Goal: Navigation & Orientation: Find specific page/section

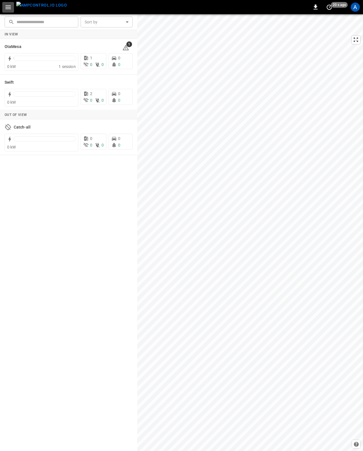
click at [7, 9] on icon "button" at bounding box center [8, 7] width 7 height 7
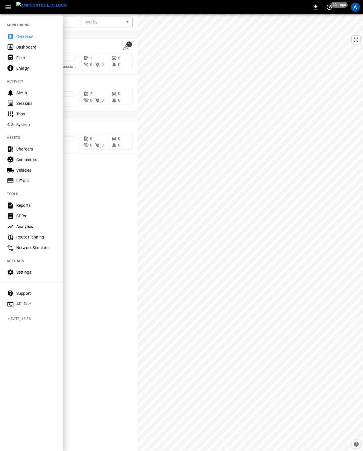
drag, startPoint x: 86, startPoint y: 8, endPoint x: 62, endPoint y: 9, distance: 24.0
click at [86, 8] on div "0 20 s ago A" at bounding box center [181, 7] width 363 height 14
click at [31, 7] on img "menu" at bounding box center [41, 5] width 51 height 7
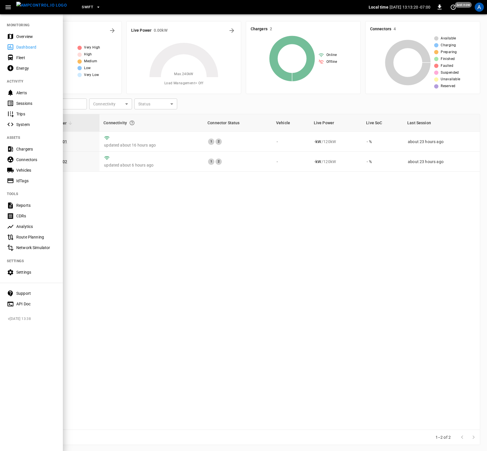
click at [18, 39] on div "Overview" at bounding box center [36, 37] width 40 height 6
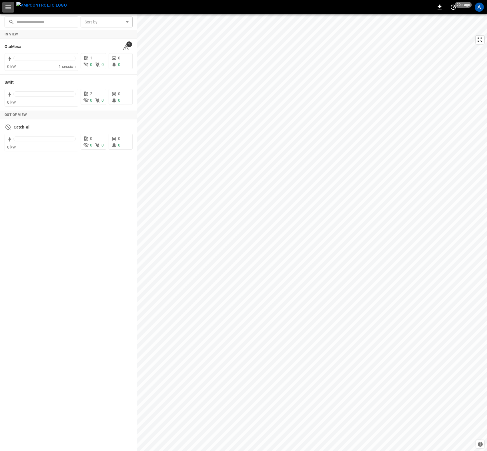
click at [10, 8] on icon "button" at bounding box center [8, 7] width 7 height 7
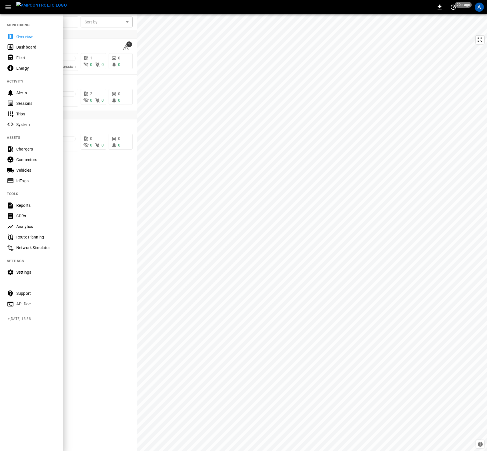
click at [21, 46] on div "Dashboard" at bounding box center [36, 47] width 40 height 6
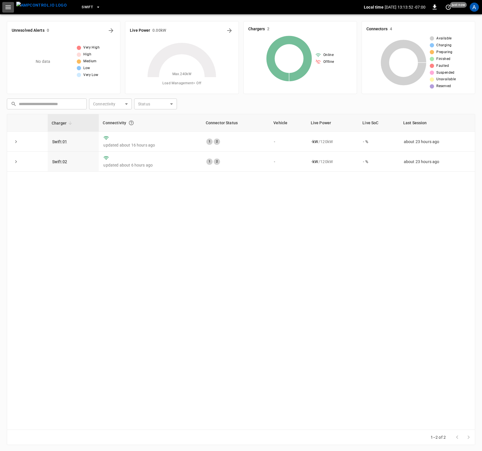
click at [8, 5] on icon "button" at bounding box center [8, 7] width 7 height 7
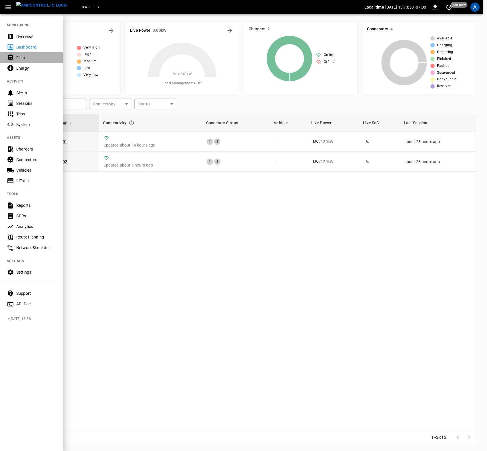
click at [21, 56] on div "Fleet" at bounding box center [36, 58] width 40 height 6
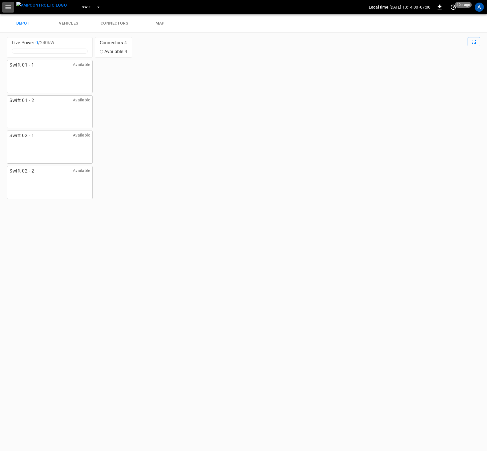
click at [9, 7] on icon "button" at bounding box center [8, 7] width 7 height 7
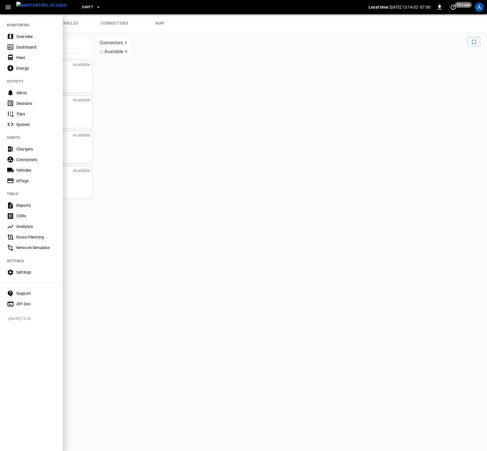
click at [130, 94] on div at bounding box center [243, 225] width 487 height 451
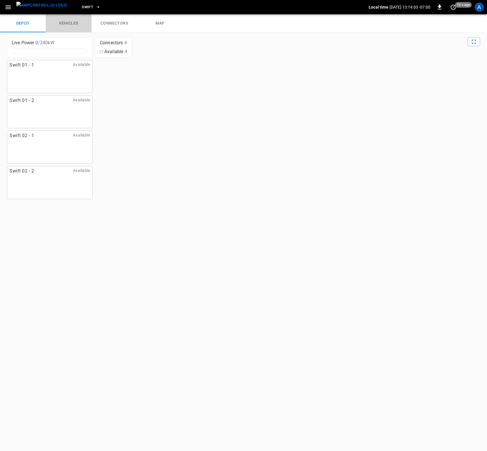
click at [70, 23] on link "vehicles" at bounding box center [69, 23] width 46 height 18
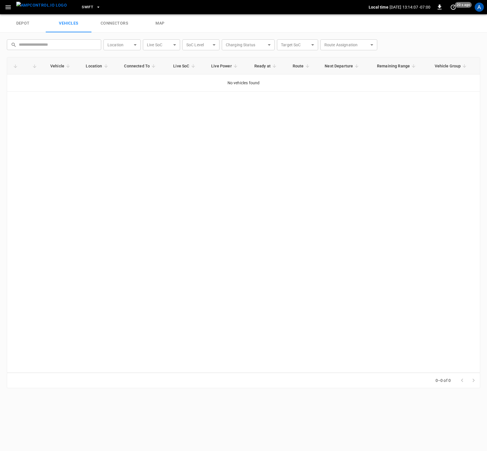
click at [107, 25] on link "connectors" at bounding box center [114, 23] width 46 height 18
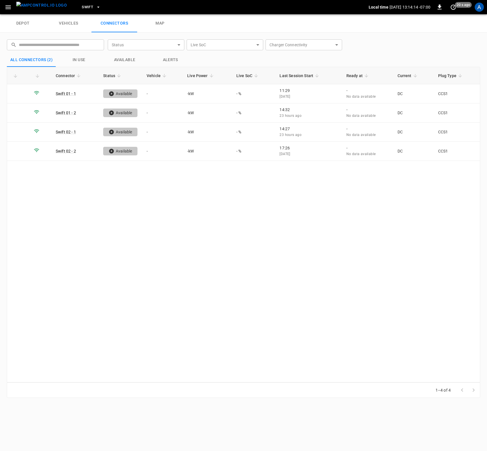
click at [158, 26] on link "map" at bounding box center [160, 23] width 46 height 18
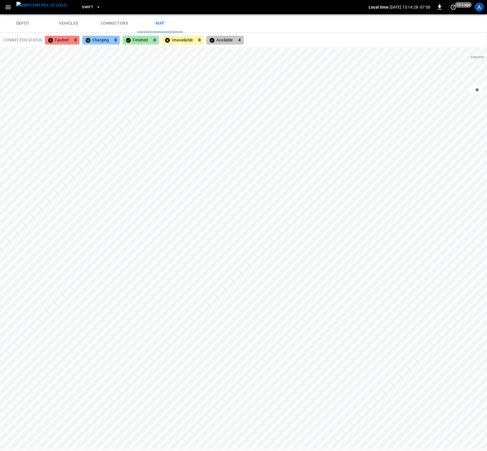
click at [82, 9] on span "Swift" at bounding box center [87, 7] width 11 height 7
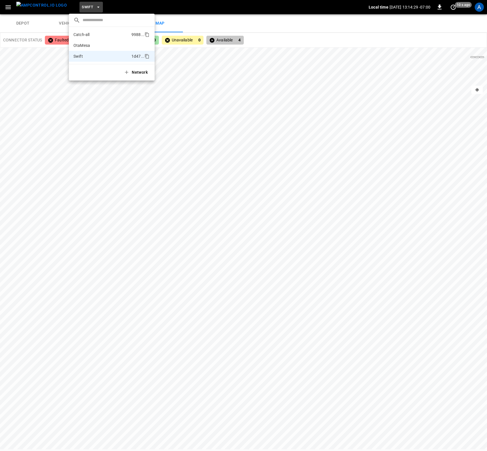
click at [81, 33] on p "Catch-all" at bounding box center [81, 35] width 16 height 6
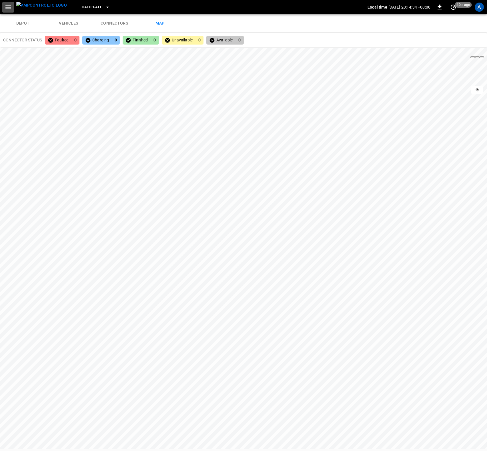
click at [6, 6] on icon "button" at bounding box center [8, 7] width 7 height 7
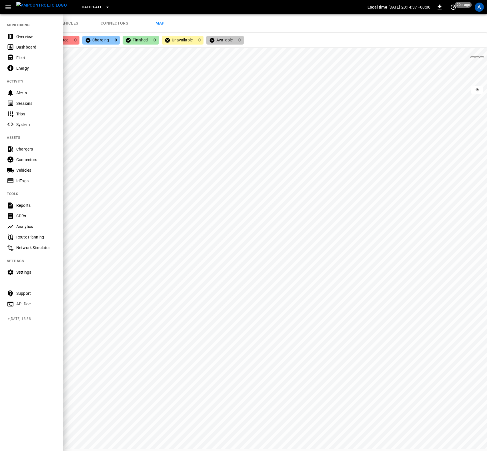
click at [20, 39] on div "Overview" at bounding box center [36, 37] width 40 height 6
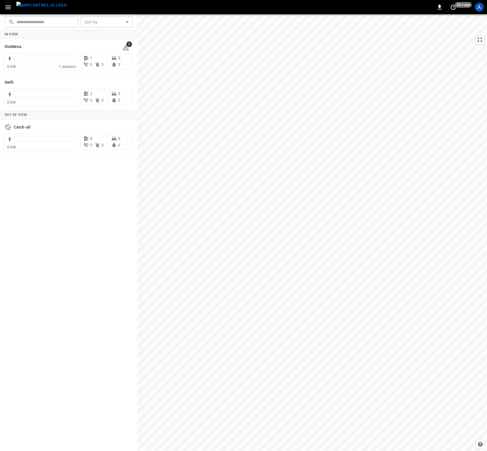
click at [3, 6] on button "button" at bounding box center [8, 7] width 12 height 11
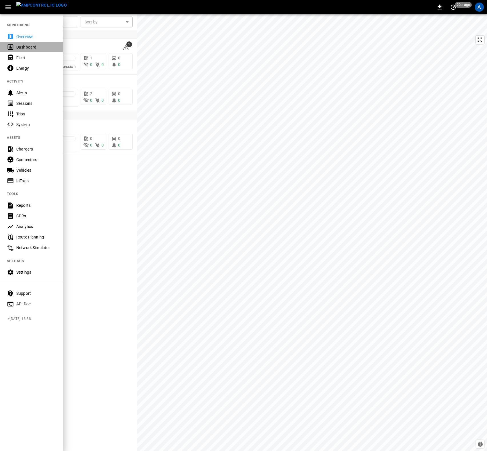
click at [14, 46] on div "Dashboard" at bounding box center [31, 47] width 63 height 11
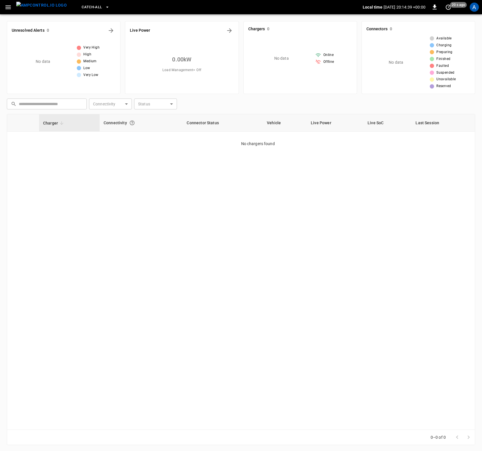
click at [9, 6] on icon "button" at bounding box center [8, 7] width 7 height 7
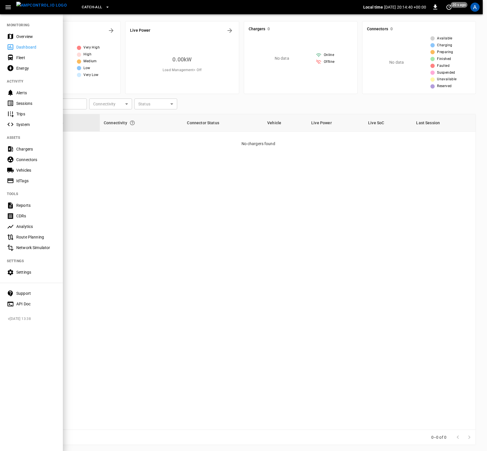
click at [16, 56] on div "Fleet" at bounding box center [31, 57] width 63 height 11
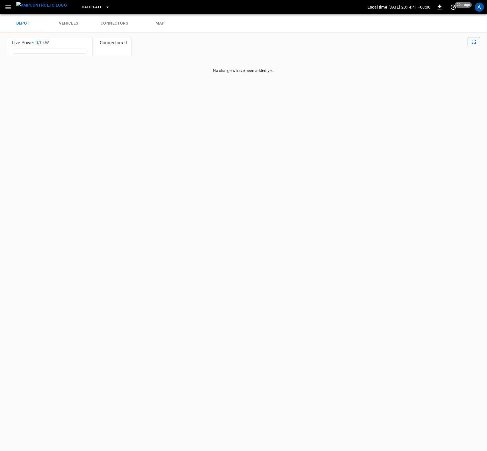
click at [9, 10] on icon "button" at bounding box center [8, 7] width 7 height 7
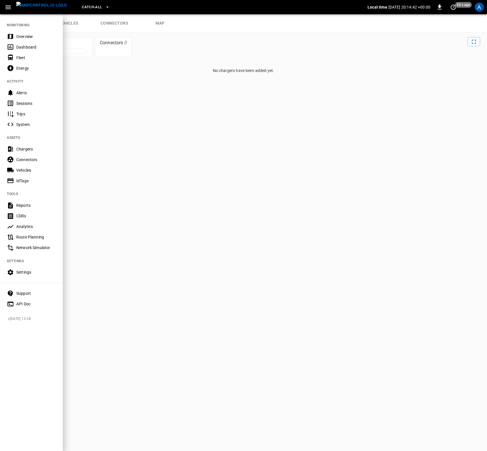
click at [17, 70] on div "Energy" at bounding box center [36, 68] width 40 height 6
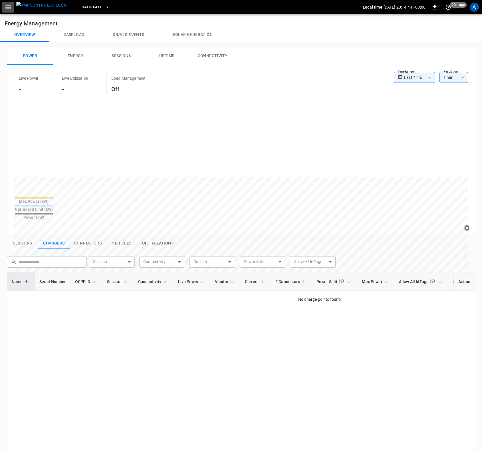
click at [10, 7] on icon "button" at bounding box center [7, 7] width 5 height 4
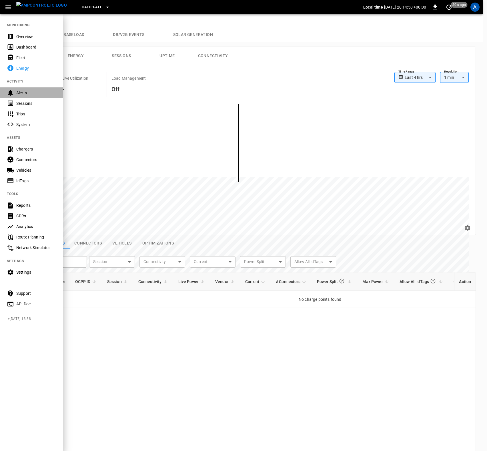
click at [19, 91] on div "Alerts" at bounding box center [36, 93] width 40 height 6
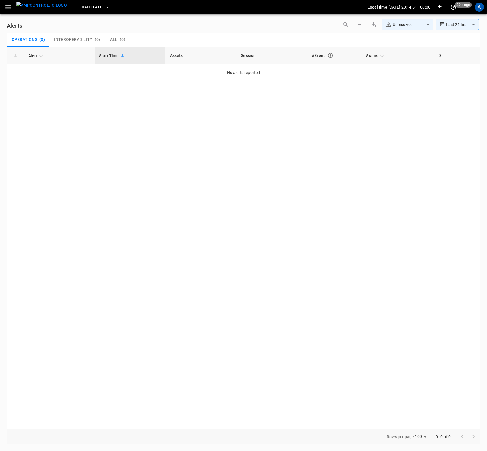
click at [9, 5] on icon "button" at bounding box center [8, 7] width 7 height 7
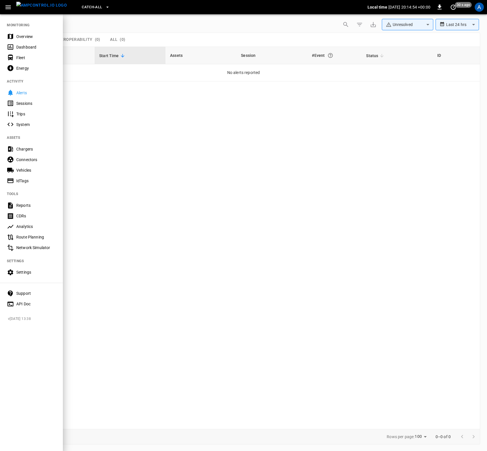
click at [21, 116] on div "Trips" at bounding box center [36, 114] width 40 height 6
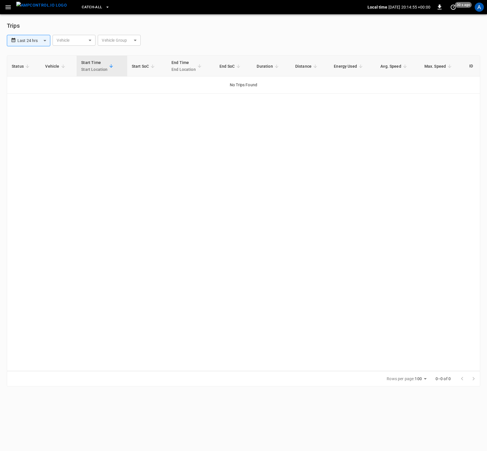
click at [7, 4] on icon "button" at bounding box center [8, 7] width 7 height 7
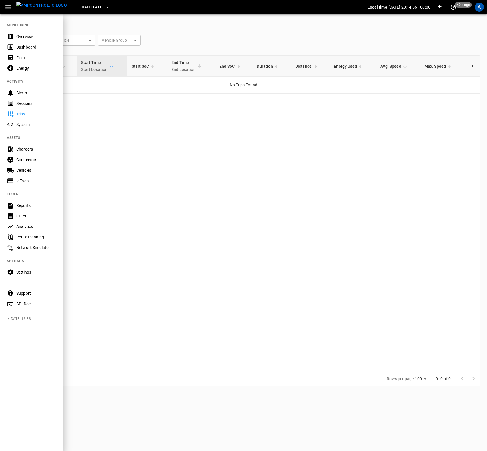
click at [18, 150] on div "Chargers" at bounding box center [36, 149] width 40 height 6
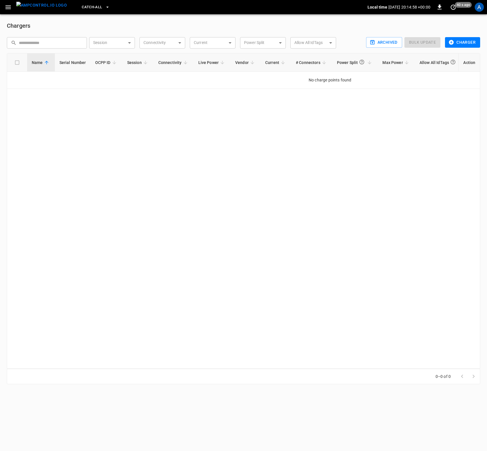
click at [93, 8] on button "Catch-all" at bounding box center [95, 7] width 32 height 11
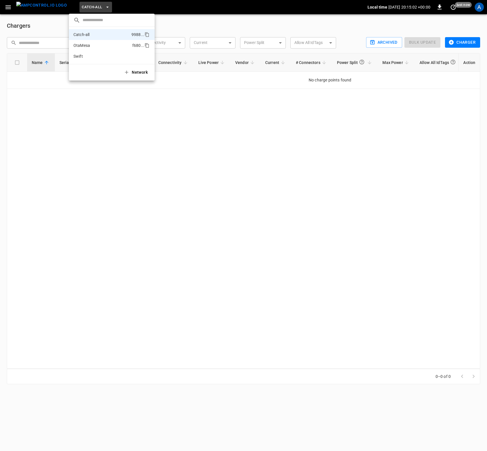
click at [92, 47] on li "OtaMesa f680 ..." at bounding box center [112, 45] width 86 height 11
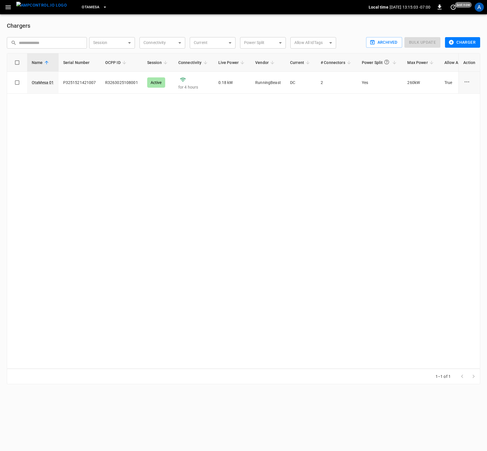
click at [86, 7] on span "OtaMesa" at bounding box center [91, 7] width 18 height 7
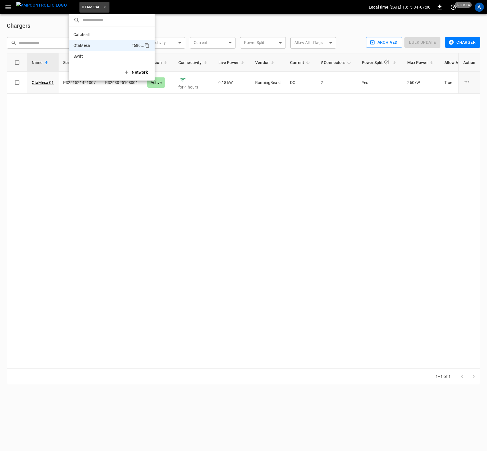
click at [82, 63] on div "Catch-all 9988 ... OtaMesa f680 ... Swift 1d47 ..." at bounding box center [112, 45] width 86 height 37
click at [83, 57] on li "Swift 1d47 ..." at bounding box center [112, 56] width 86 height 11
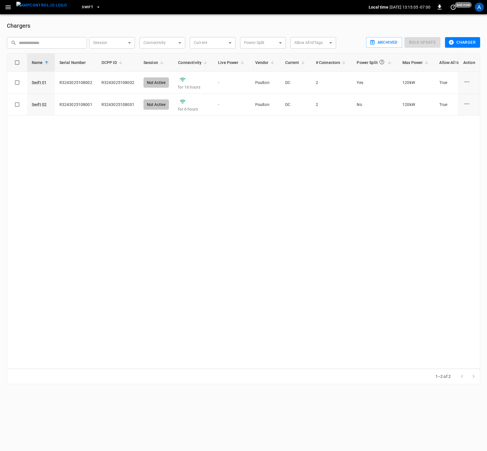
click at [82, 9] on span "Swift" at bounding box center [87, 7] width 11 height 7
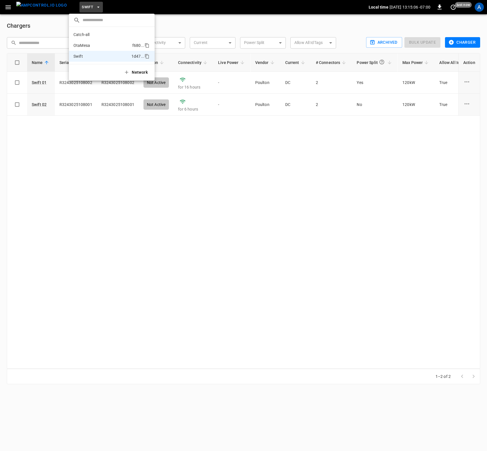
click at [79, 49] on li "OtaMesa f680 ..." at bounding box center [112, 45] width 86 height 11
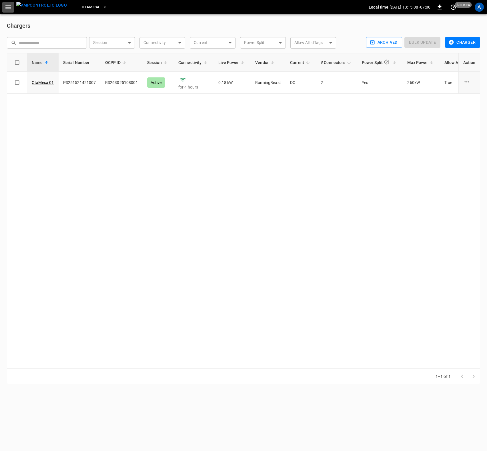
click at [4, 7] on button "button" at bounding box center [8, 7] width 12 height 11
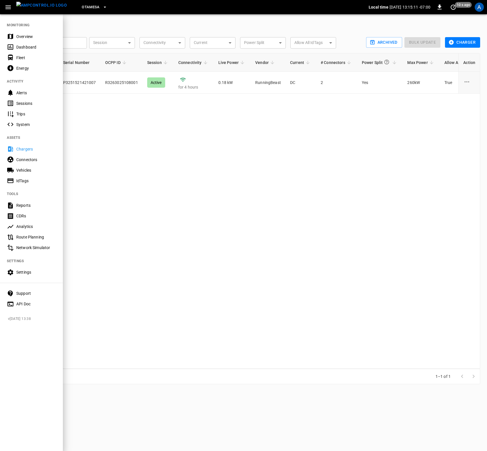
click at [42, 150] on div "Chargers" at bounding box center [36, 149] width 40 height 6
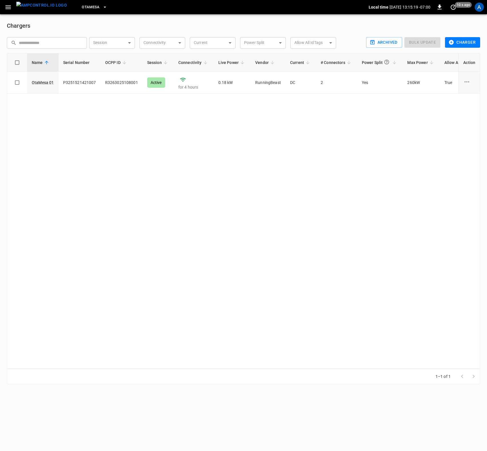
click at [85, 7] on span "OtaMesa" at bounding box center [91, 7] width 18 height 7
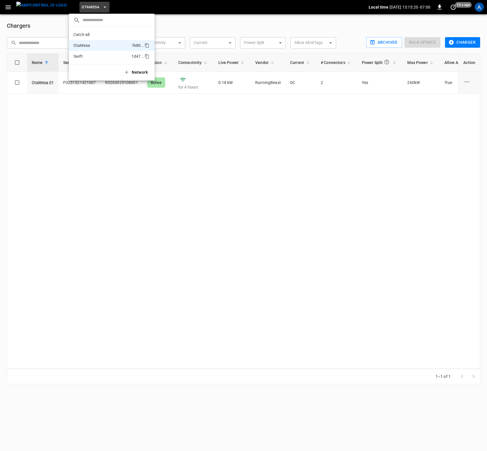
click at [84, 57] on li "Swift 1d47 ..." at bounding box center [112, 56] width 86 height 11
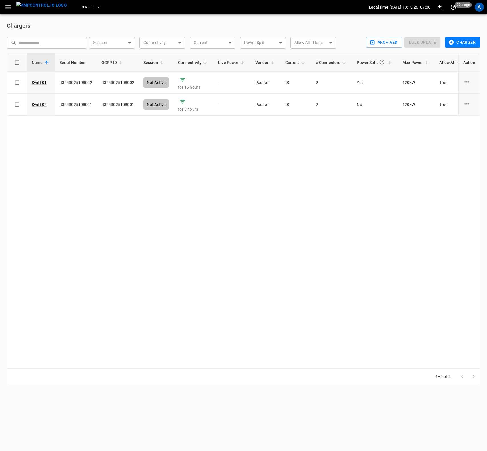
click at [9, 5] on icon "button" at bounding box center [8, 7] width 7 height 7
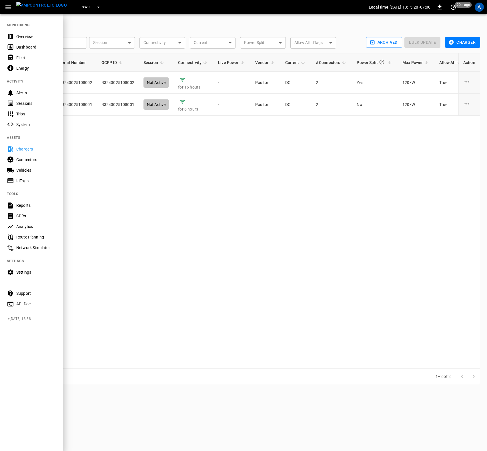
click at [21, 154] on div "Chargers" at bounding box center [31, 149] width 63 height 11
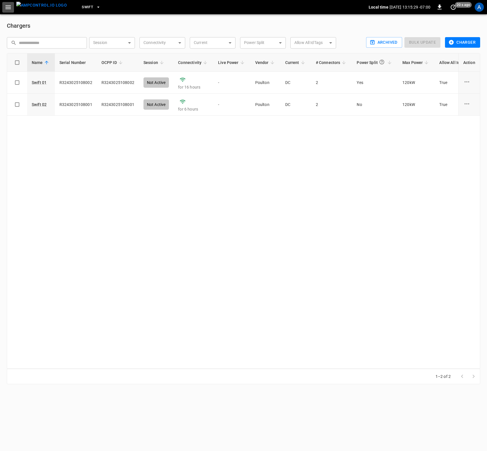
click at [10, 2] on button "button" at bounding box center [8, 7] width 12 height 11
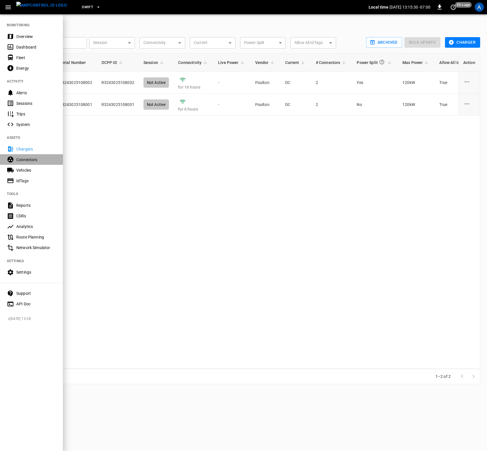
click at [21, 161] on div "Connectors" at bounding box center [36, 160] width 40 height 6
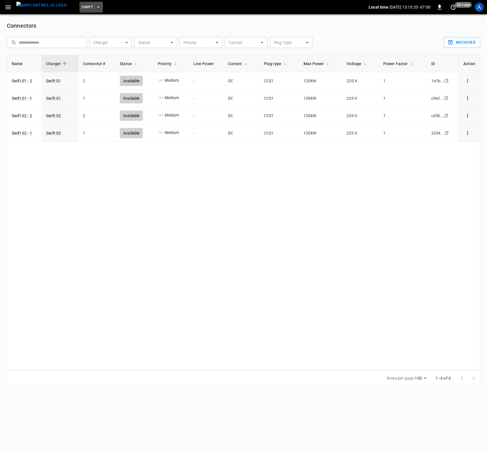
click at [82, 7] on span "Swift" at bounding box center [87, 7] width 11 height 7
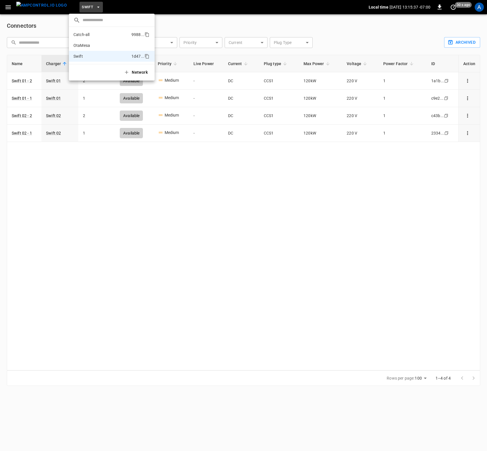
click at [86, 33] on p "Catch-all" at bounding box center [81, 35] width 16 height 6
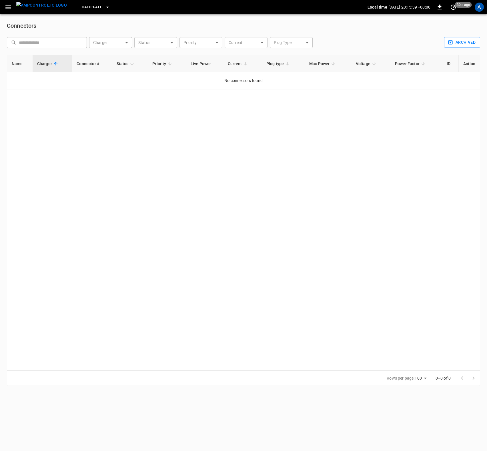
click at [83, 1] on div "Catch-all" at bounding box center [219, 7] width 296 height 13
click at [83, 10] on span "Catch-all" at bounding box center [92, 7] width 20 height 7
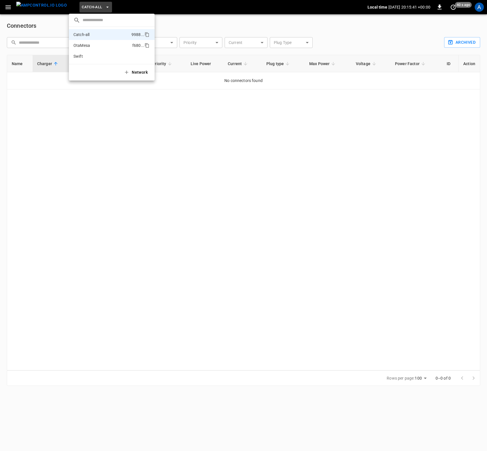
click at [81, 42] on li "OtaMesa f680 ..." at bounding box center [112, 45] width 86 height 11
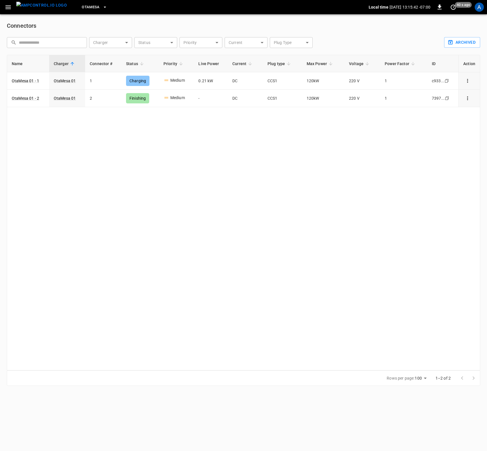
click at [79, 23] on h6 "Connectors" at bounding box center [243, 25] width 473 height 9
click at [8, 9] on icon "button" at bounding box center [8, 7] width 7 height 7
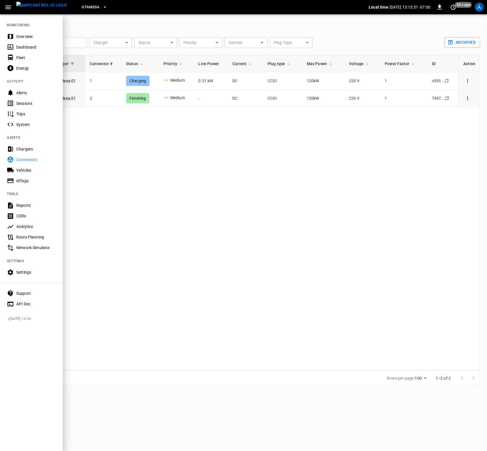
click at [18, 167] on div "Vehicles" at bounding box center [31, 170] width 63 height 11
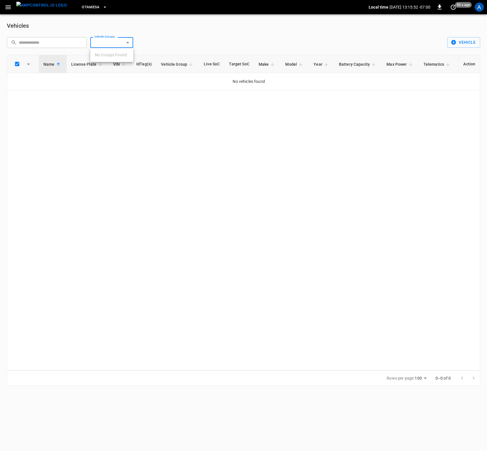
click at [122, 40] on body "OtaMesa Local time [DATE] 13:15:52 -07:00 0 50 s ago A Vehicles ​ ​ Vehicle Gro…" at bounding box center [243, 196] width 487 height 393
click at [124, 20] on div at bounding box center [243, 225] width 487 height 451
click at [83, 6] on span "OtaMesa" at bounding box center [91, 7] width 18 height 7
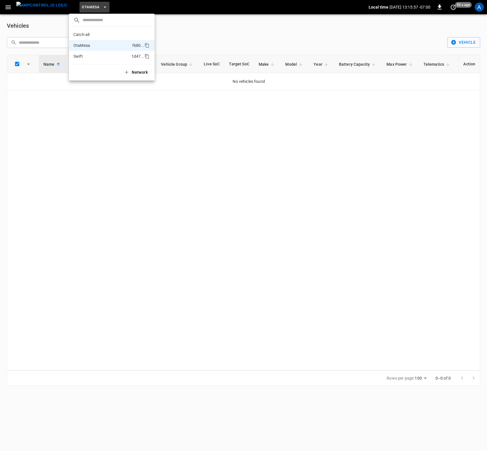
click at [82, 57] on p "Swift" at bounding box center [77, 56] width 9 height 6
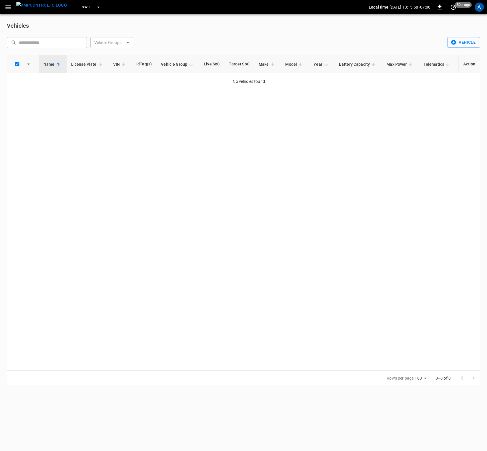
click at [7, 7] on icon "button" at bounding box center [7, 7] width 5 height 4
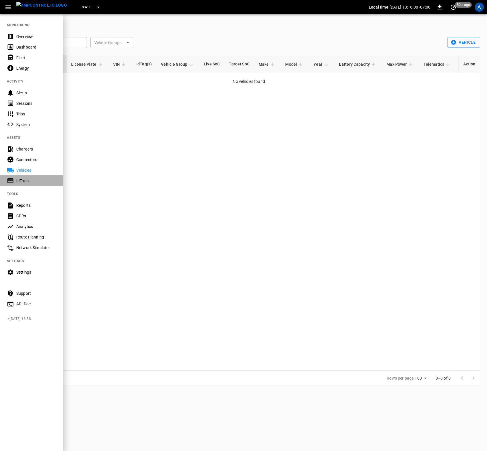
click at [16, 179] on div "IdTags" at bounding box center [31, 180] width 63 height 11
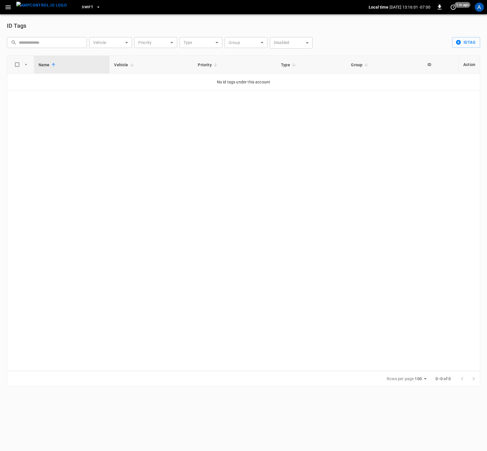
click at [9, 6] on icon "button" at bounding box center [8, 7] width 7 height 7
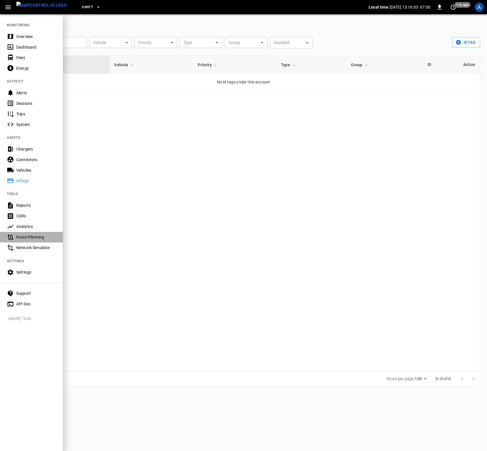
click at [23, 235] on div "Route Planning" at bounding box center [36, 237] width 40 height 6
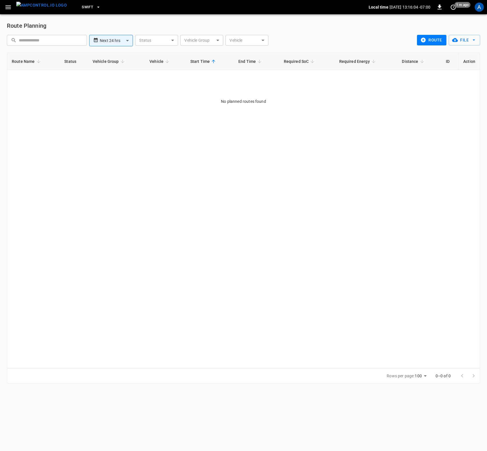
click at [9, 8] on icon "button" at bounding box center [7, 7] width 5 height 4
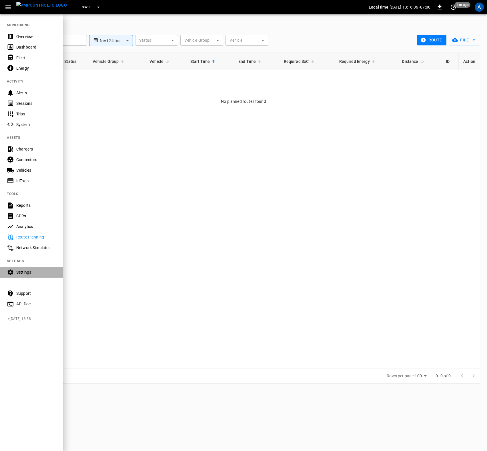
click at [24, 272] on div "Settings" at bounding box center [36, 272] width 40 height 6
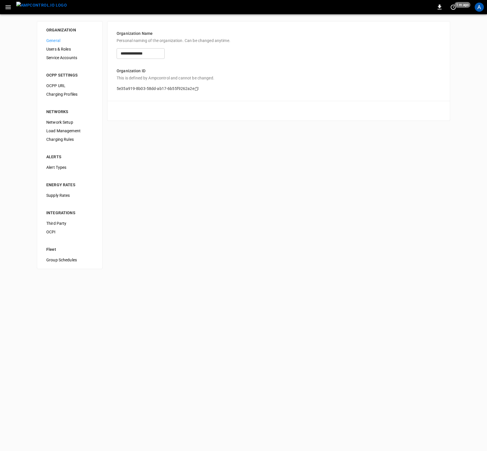
click at [59, 49] on span "Users & Roles" at bounding box center [69, 49] width 47 height 6
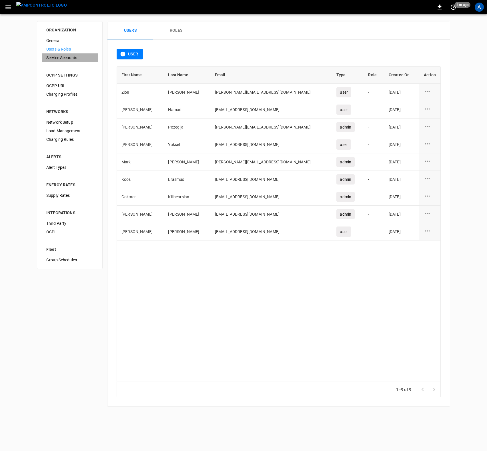
click at [51, 57] on span "Service Accounts" at bounding box center [69, 58] width 47 height 6
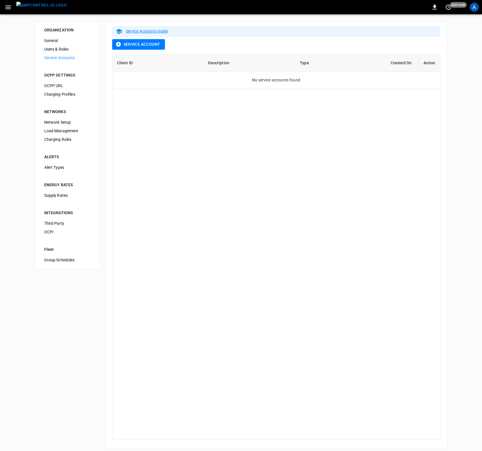
click at [50, 85] on span "OCPP URL" at bounding box center [67, 86] width 47 height 6
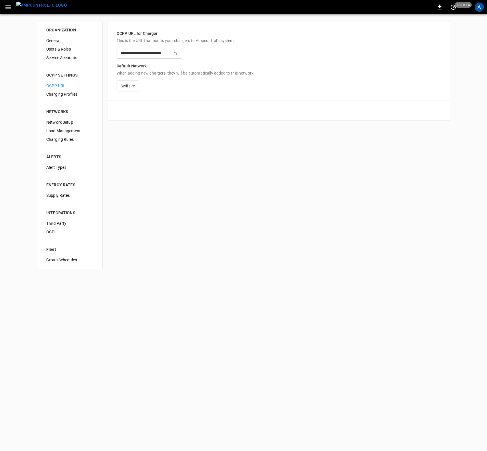
type input "**********"
click at [65, 95] on span "Charging Profiles" at bounding box center [69, 94] width 47 height 6
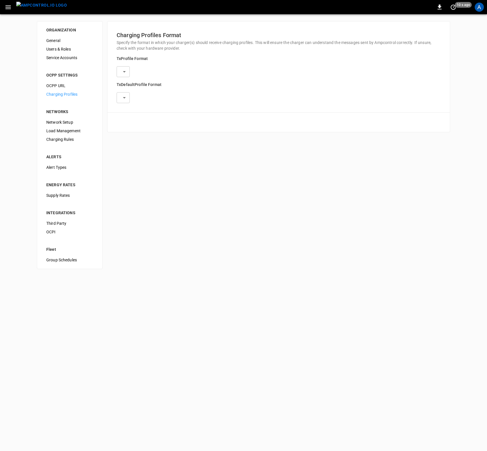
type input "**********"
click at [57, 122] on span "Network Setup" at bounding box center [69, 122] width 47 height 6
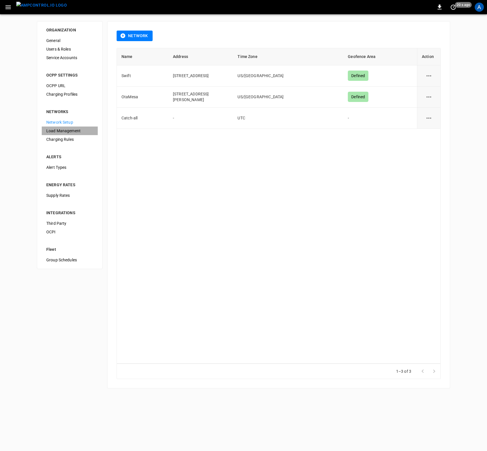
click at [53, 132] on span "Load Management" at bounding box center [69, 131] width 47 height 6
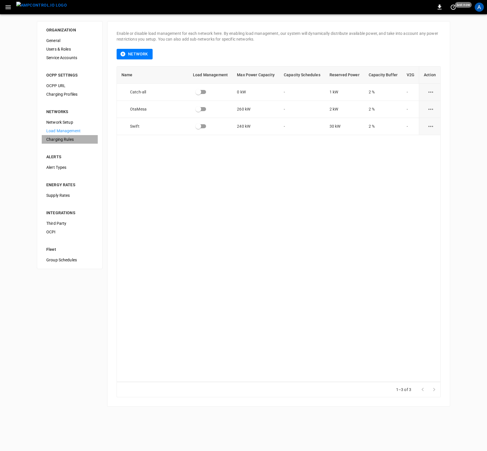
click at [59, 140] on span "Charging Rules" at bounding box center [69, 139] width 47 height 6
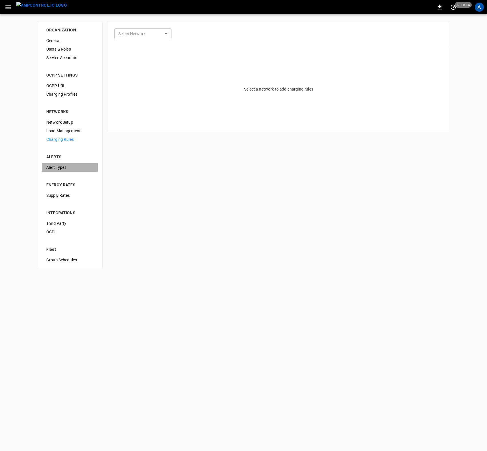
click at [59, 166] on span "Alert Types" at bounding box center [69, 167] width 47 height 6
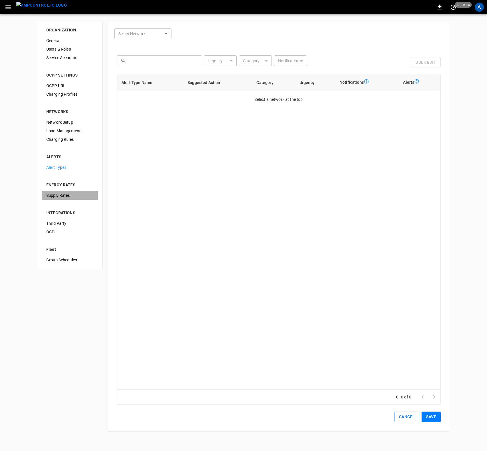
click at [61, 192] on div "Supply Rates" at bounding box center [70, 195] width 56 height 9
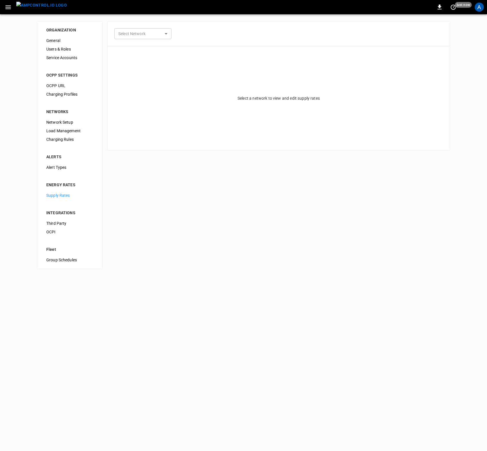
click at [55, 217] on li "INTEGRATIONS" at bounding box center [70, 209] width 56 height 19
click at [55, 223] on span "Third Party" at bounding box center [69, 223] width 47 height 6
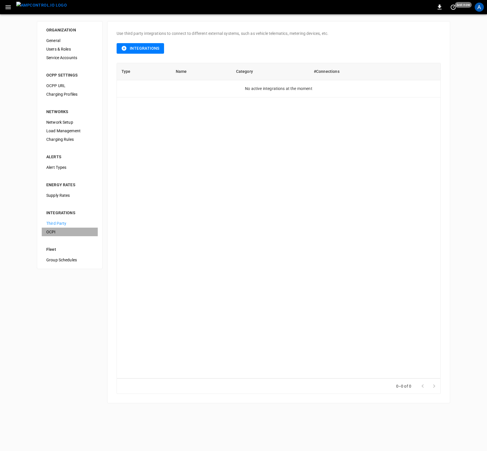
click at [56, 233] on span "OCPI" at bounding box center [69, 232] width 47 height 6
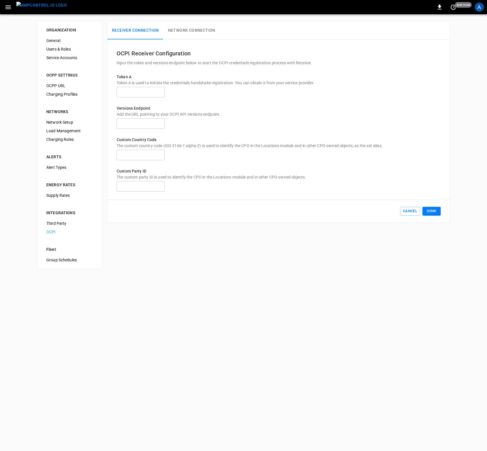
click at [42, 254] on li "Fleet" at bounding box center [70, 245] width 56 height 19
click at [52, 264] on div "Group Schedules" at bounding box center [70, 260] width 56 height 9
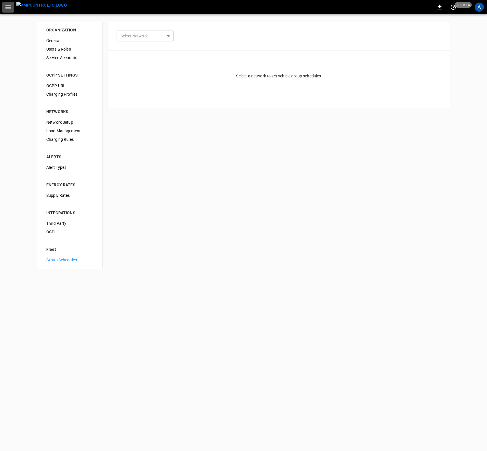
click at [4, 7] on button "button" at bounding box center [8, 7] width 12 height 11
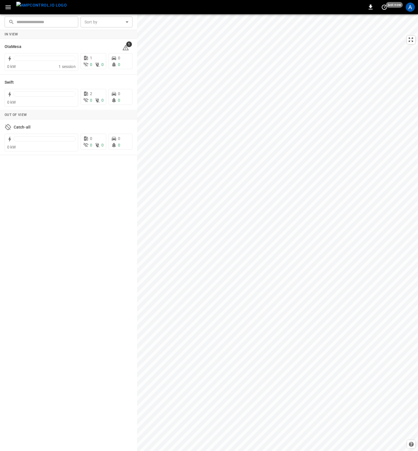
click at [9, 7] on icon "button" at bounding box center [7, 7] width 5 height 4
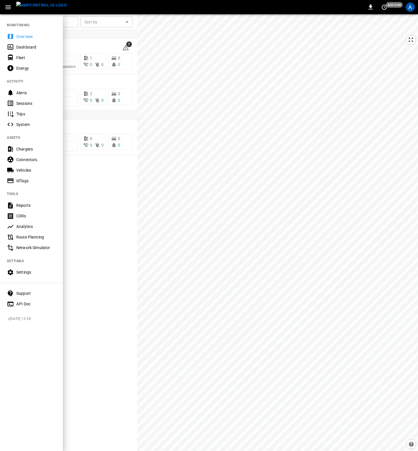
click at [20, 150] on div "Chargers" at bounding box center [36, 149] width 40 height 6
